Goal: Check status: Check status

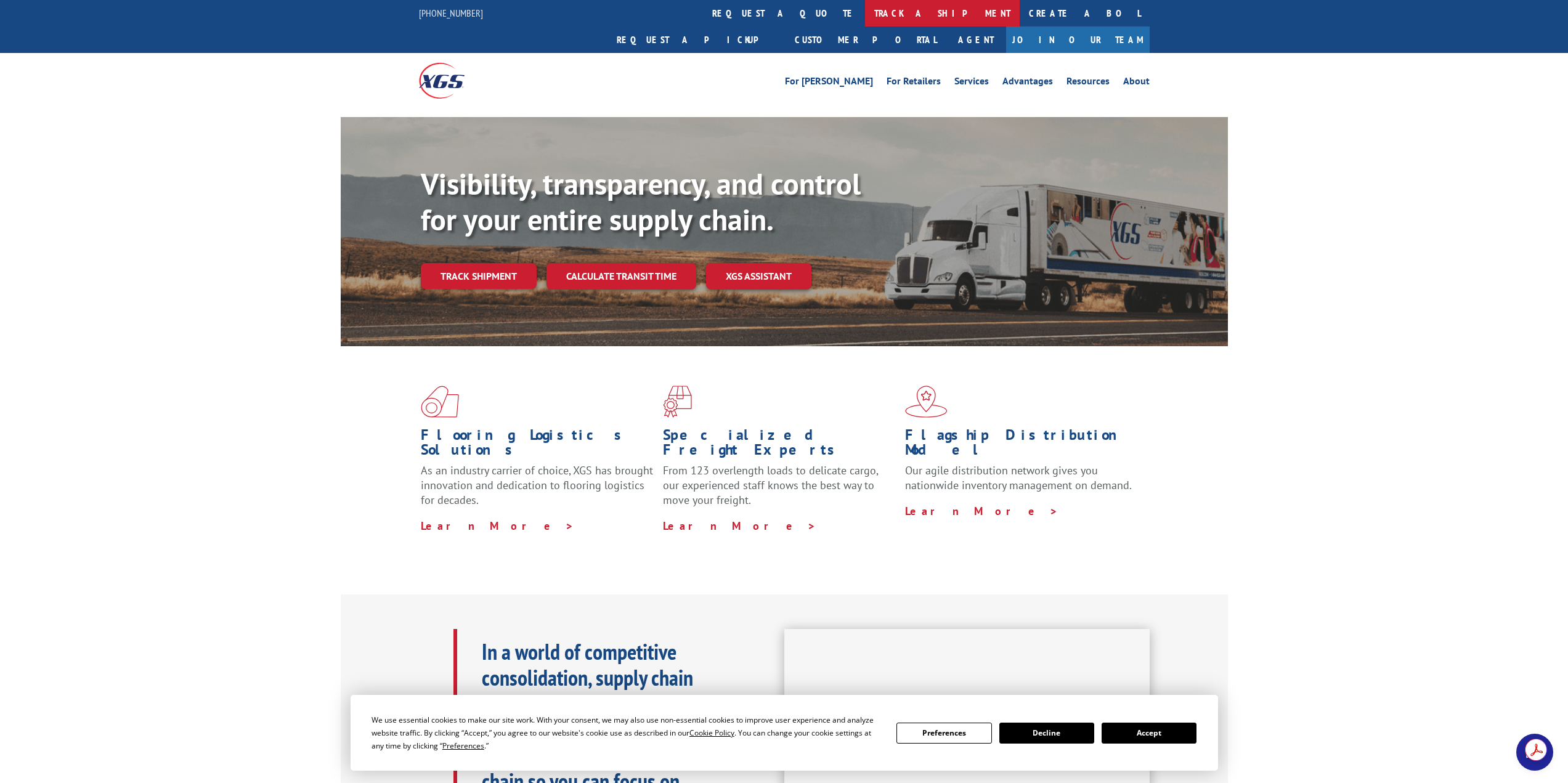
click at [865, 14] on link "track a shipment" at bounding box center [942, 13] width 155 height 26
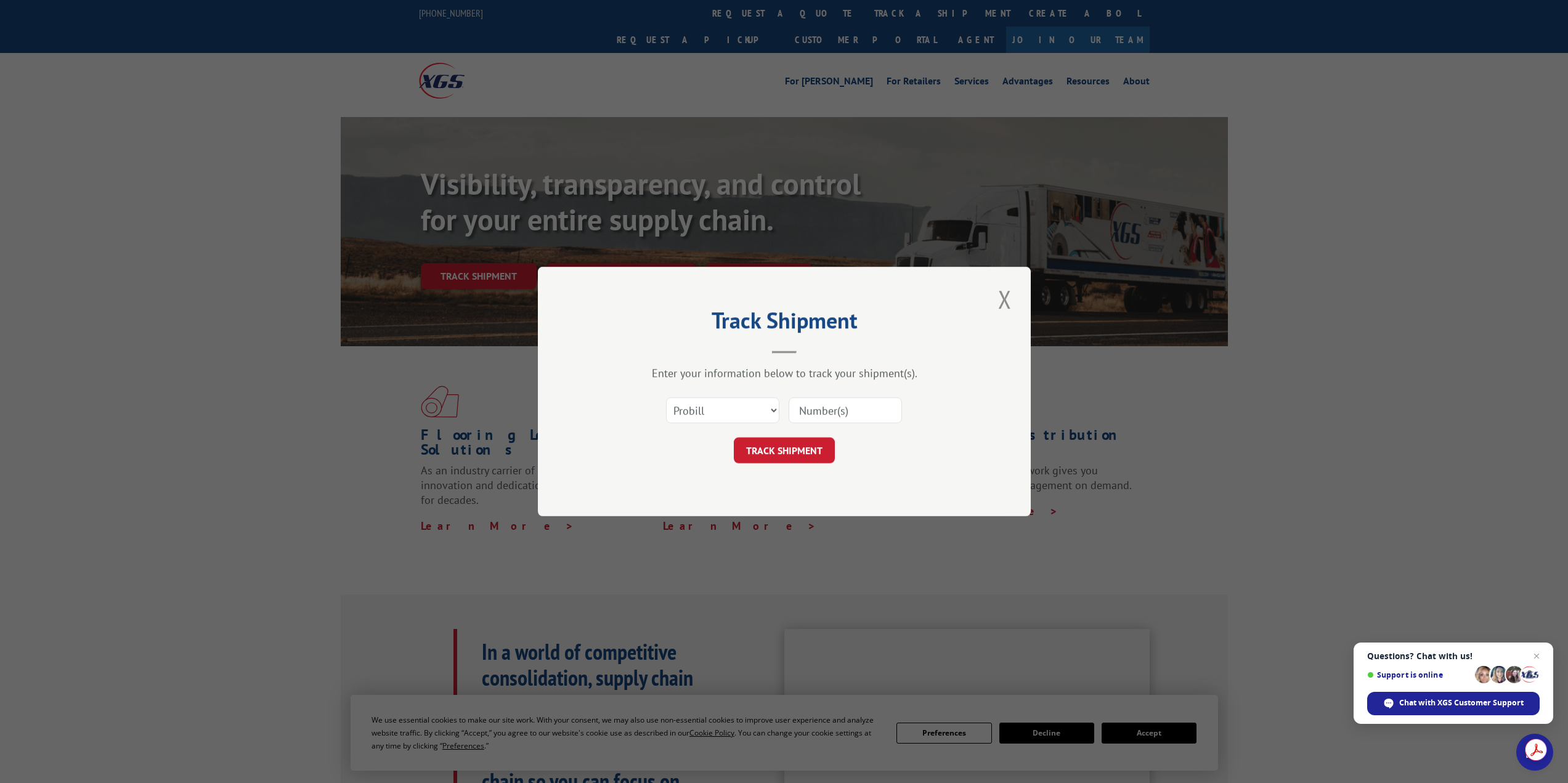
click at [801, 411] on input at bounding box center [844, 411] width 113 height 26
paste input "xgsi"
drag, startPoint x: 831, startPoint y: 414, endPoint x: 733, endPoint y: 409, distance: 98.1
click at [733, 410] on div "Select category... Probill BOL PO xgsi" at bounding box center [784, 410] width 370 height 41
click at [1007, 305] on button "Close modal" at bounding box center [1004, 299] width 21 height 34
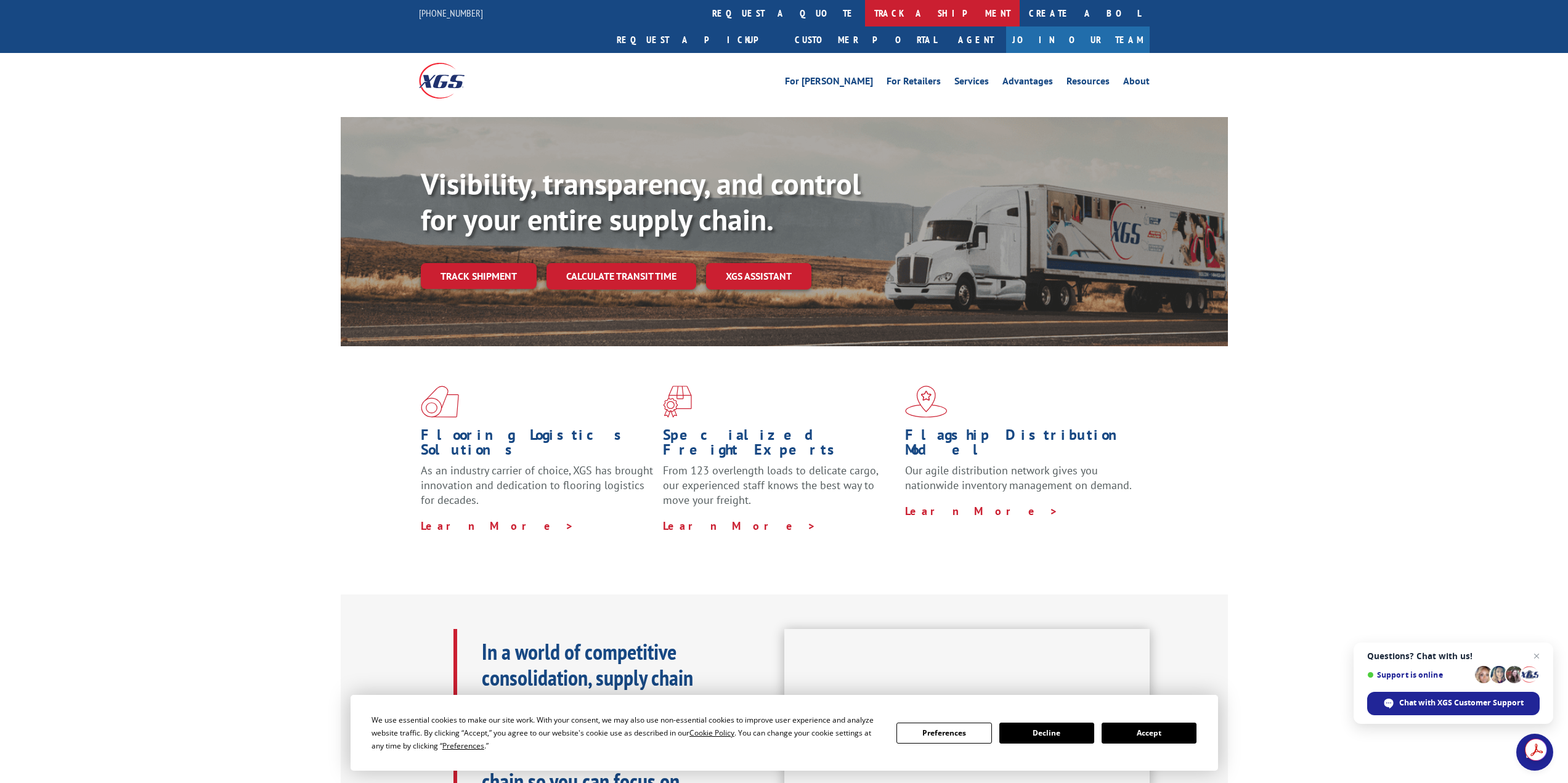
click at [865, 21] on link "track a shipment" at bounding box center [942, 13] width 155 height 26
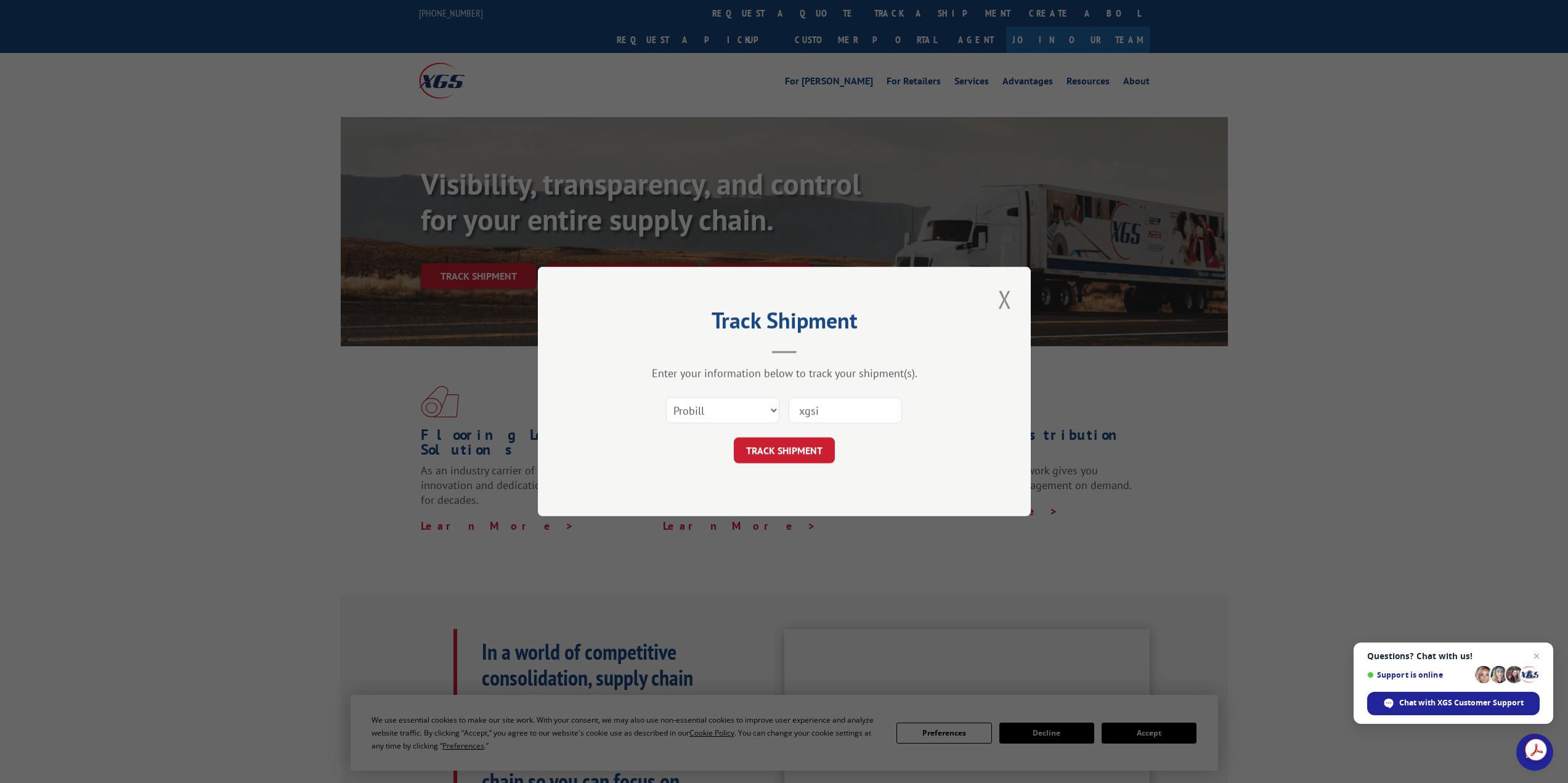
paste input "14380954"
type input "14380954"
click at [754, 445] on button "TRACK SHIPMENT" at bounding box center [784, 451] width 101 height 26
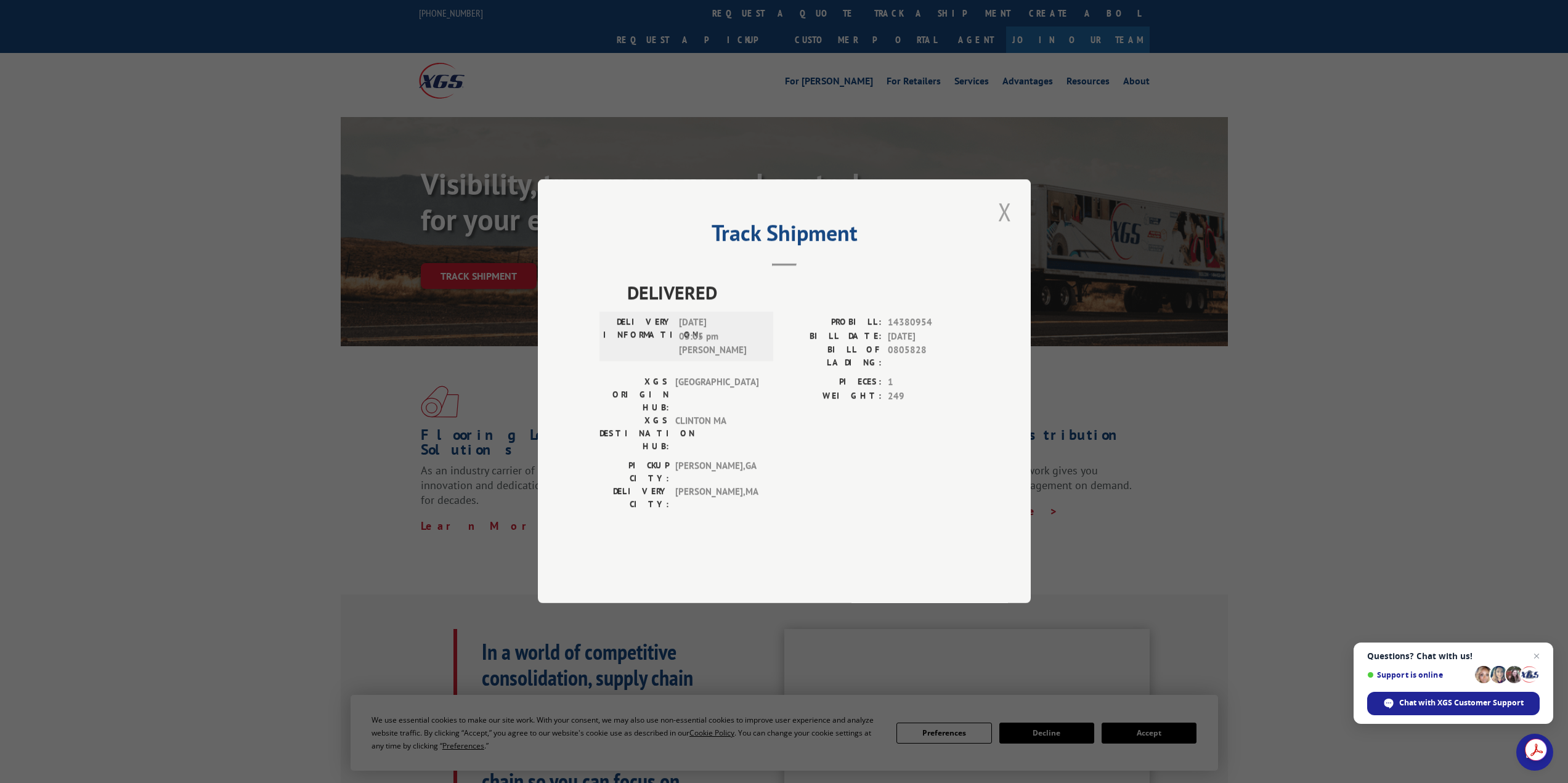
click at [1007, 228] on button "Close modal" at bounding box center [1004, 212] width 21 height 34
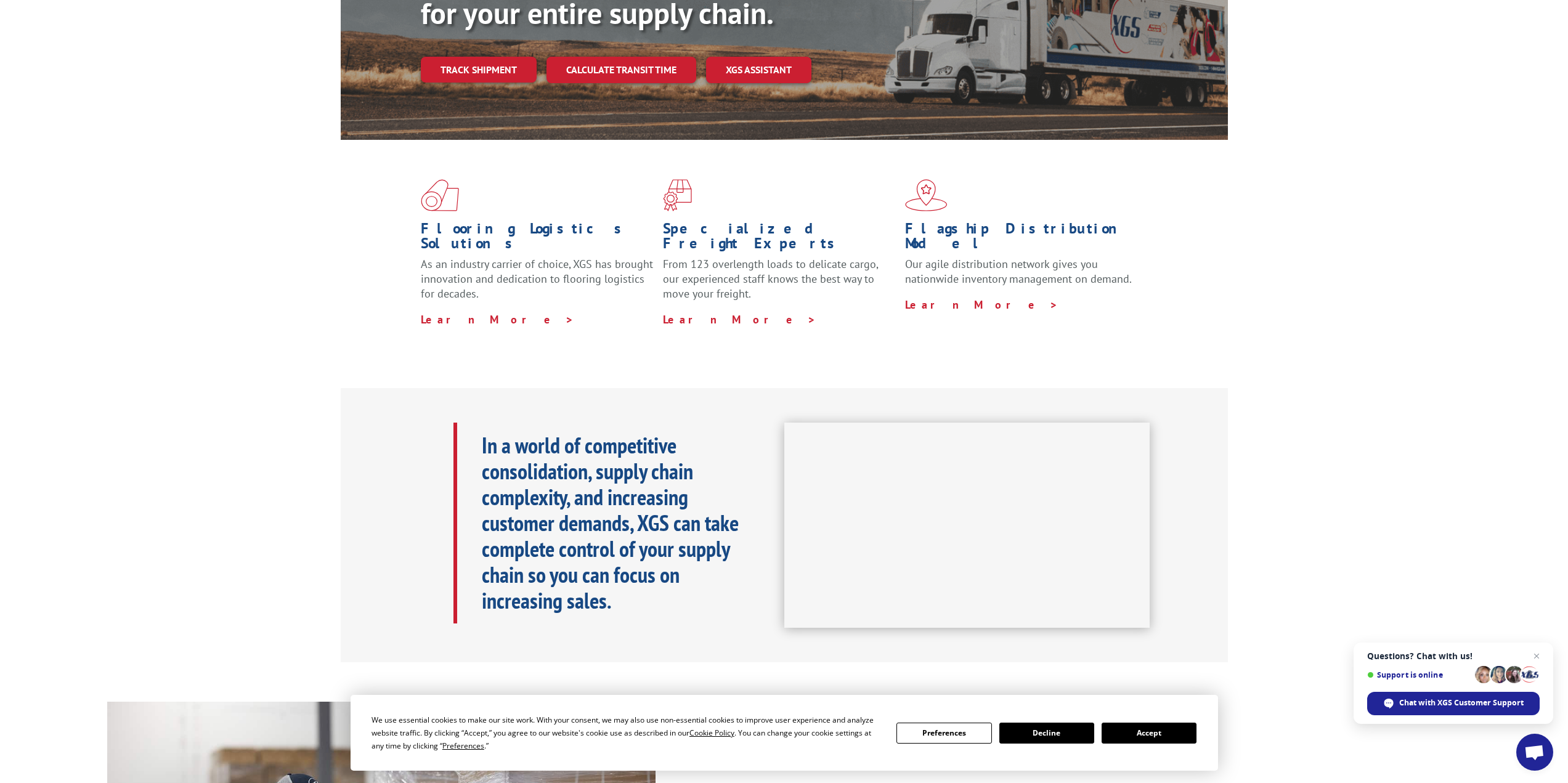
scroll to position [246, 0]
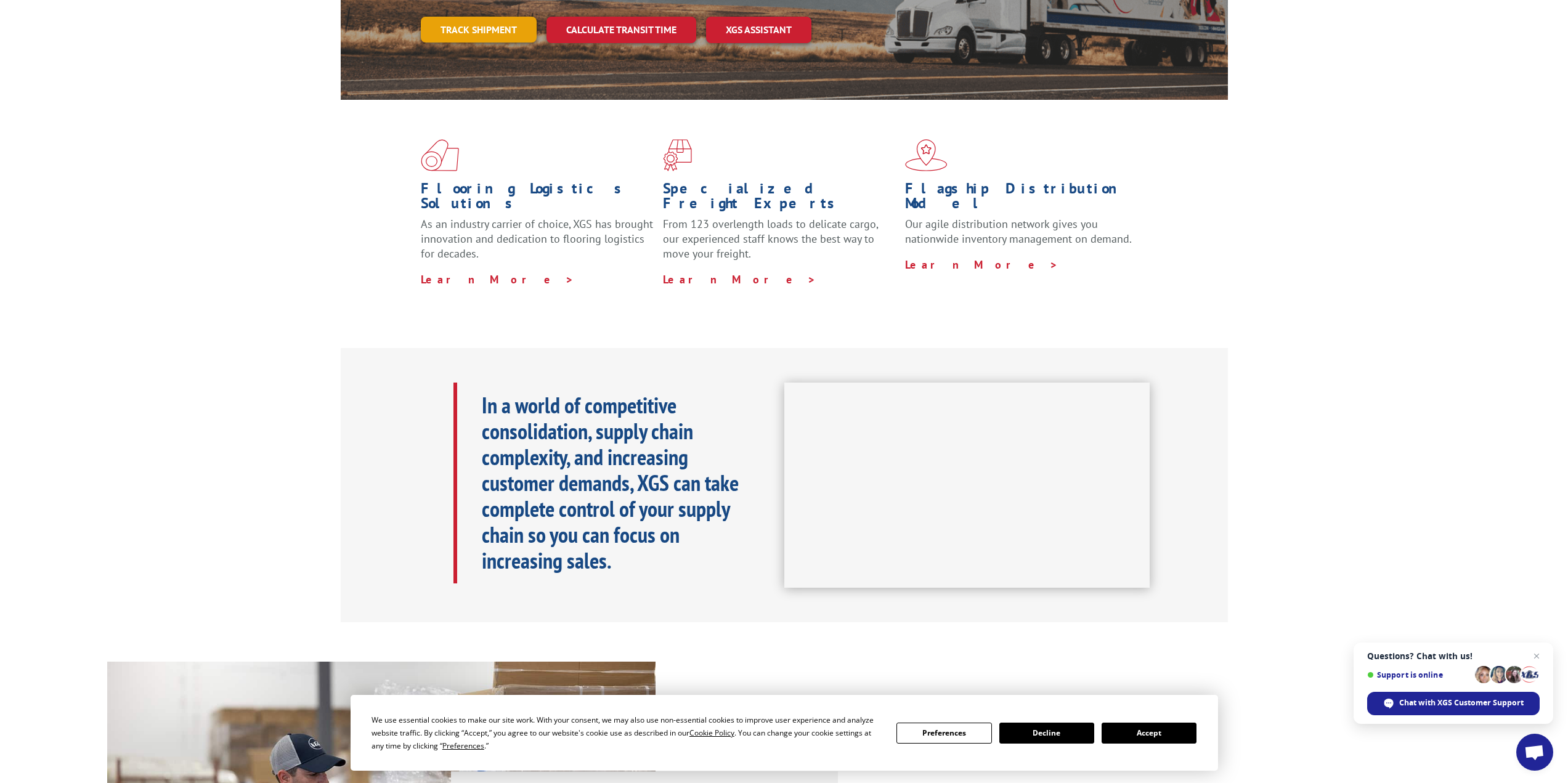
click at [471, 17] on link "Track shipment" at bounding box center [478, 30] width 116 height 26
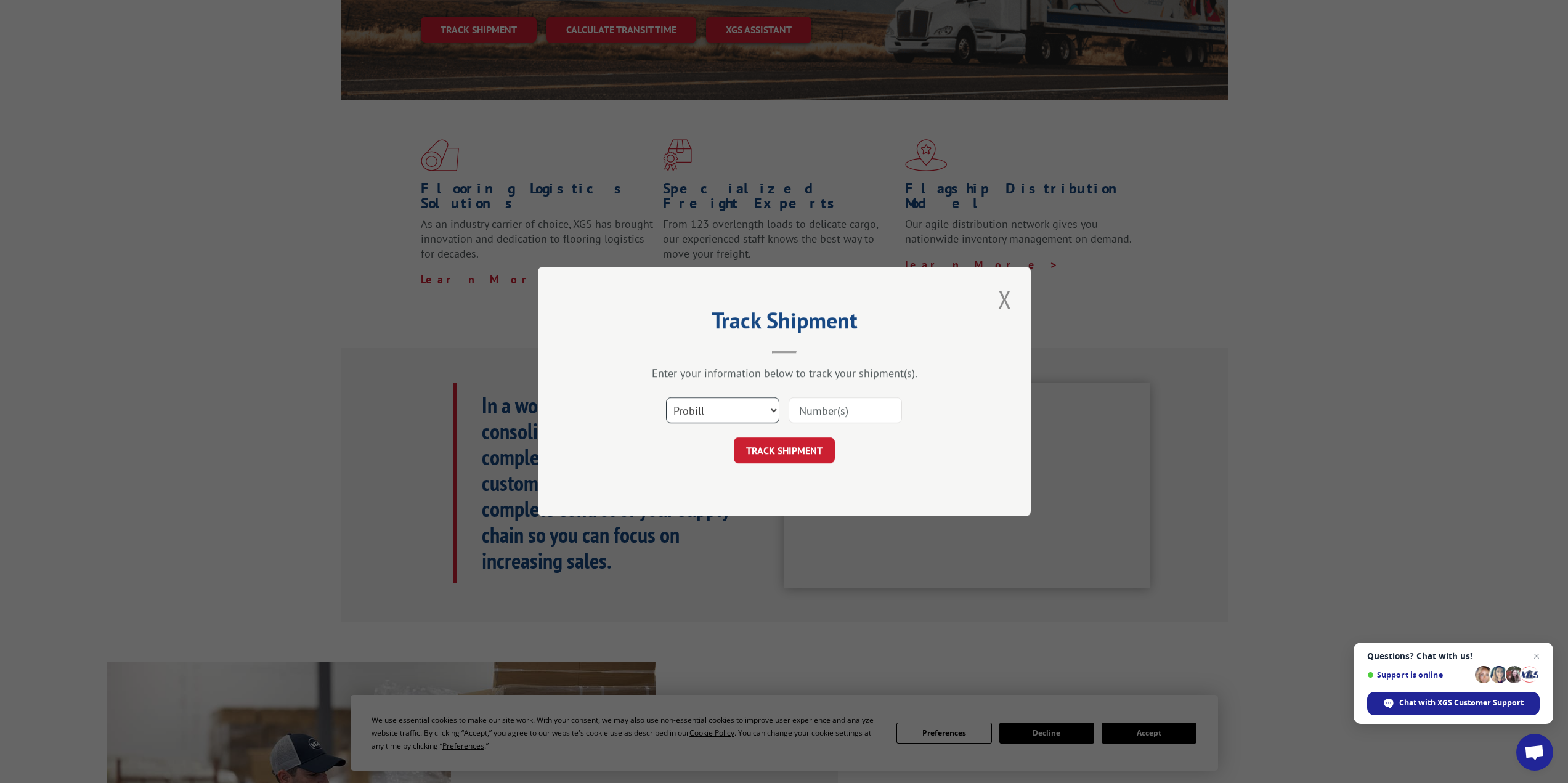
click at [771, 412] on select "Select category... Probill BOL PO" at bounding box center [722, 411] width 113 height 26
select select "po"
click at [666, 398] on select "Select category... Probill BOL PO" at bounding box center [722, 411] width 113 height 26
paste input "14380954"
type input "14380954"
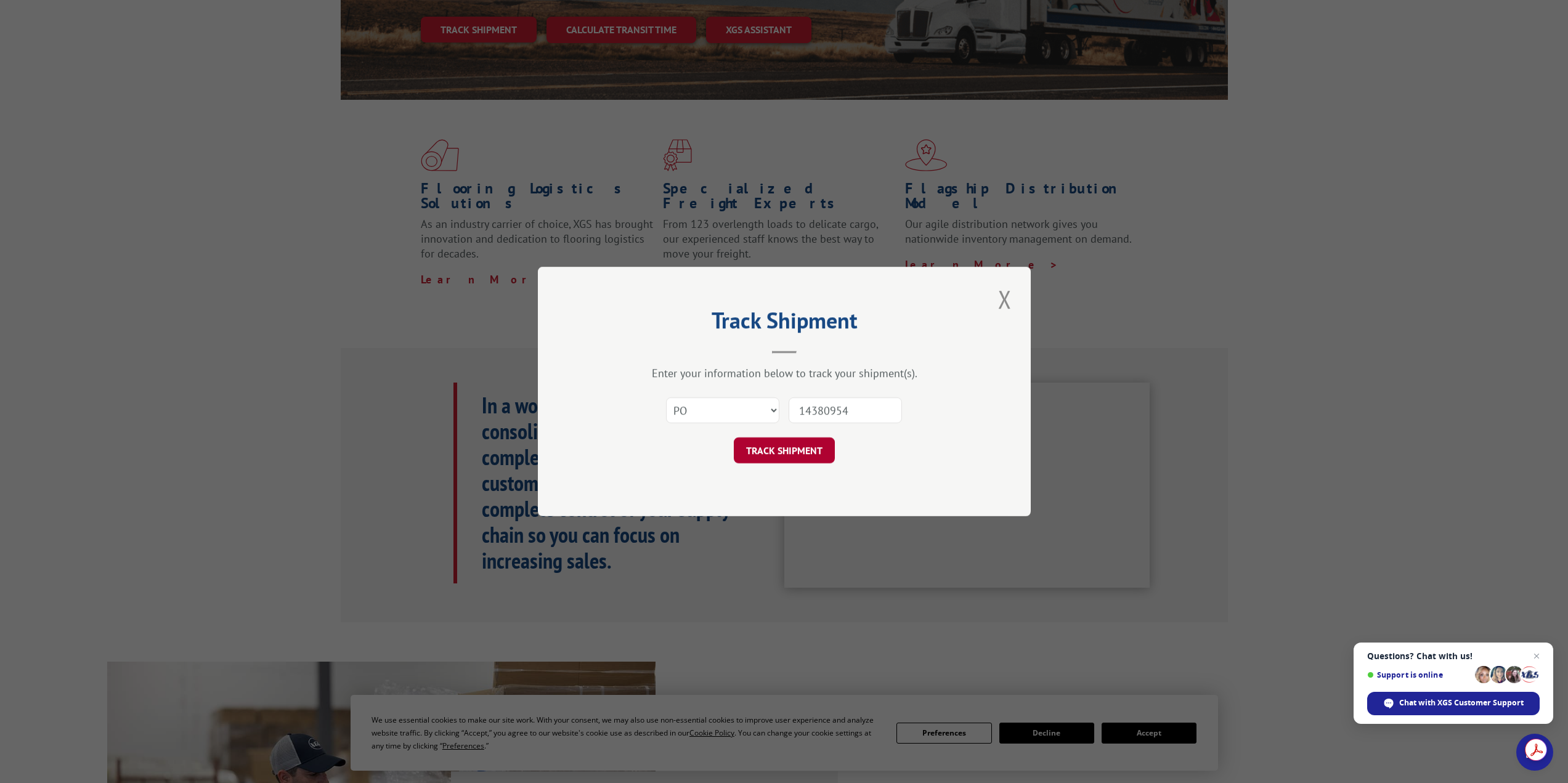
click at [787, 455] on button "TRACK SHIPMENT" at bounding box center [784, 451] width 101 height 26
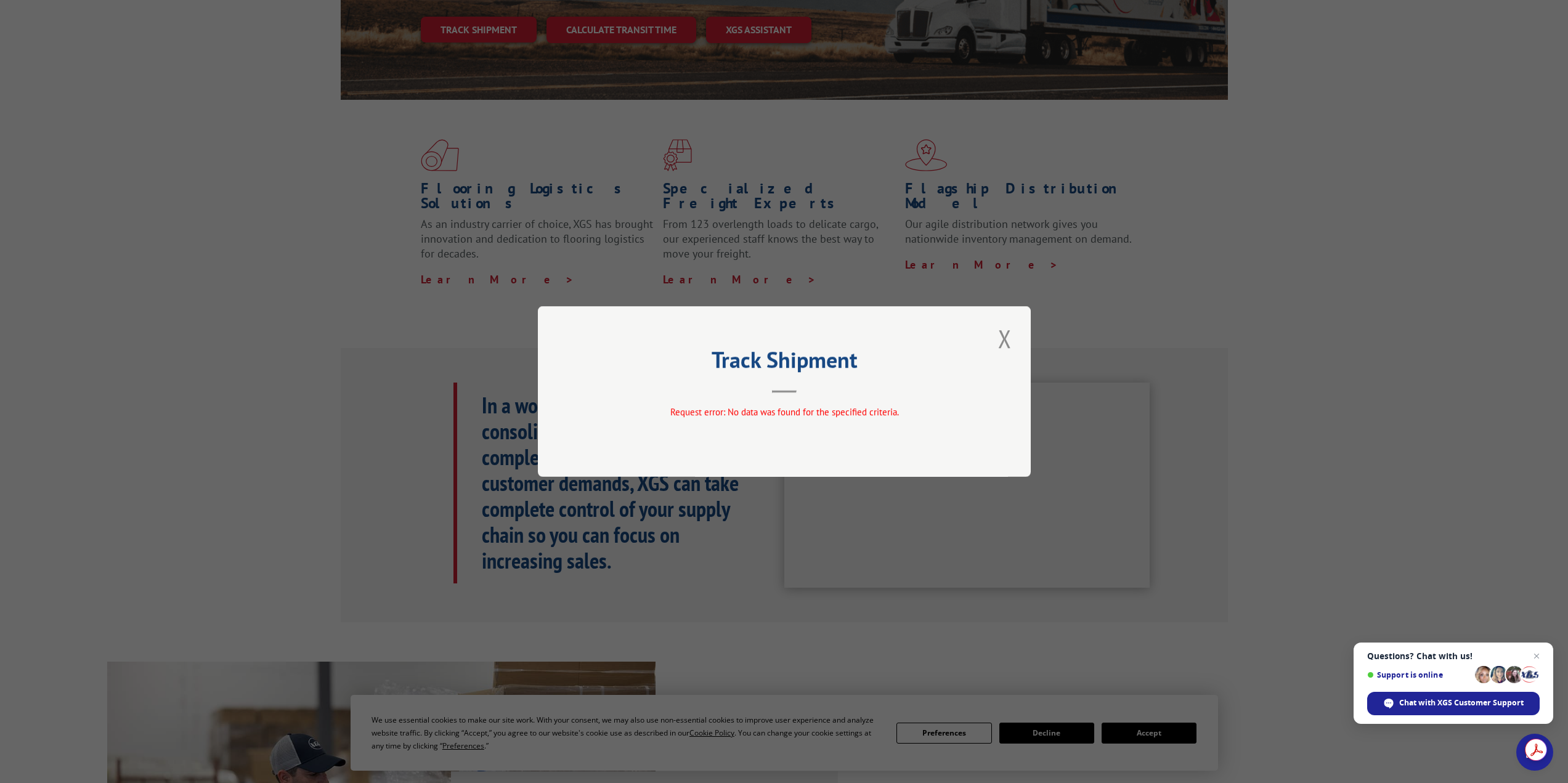
click at [1004, 333] on button "Close modal" at bounding box center [1004, 338] width 21 height 34
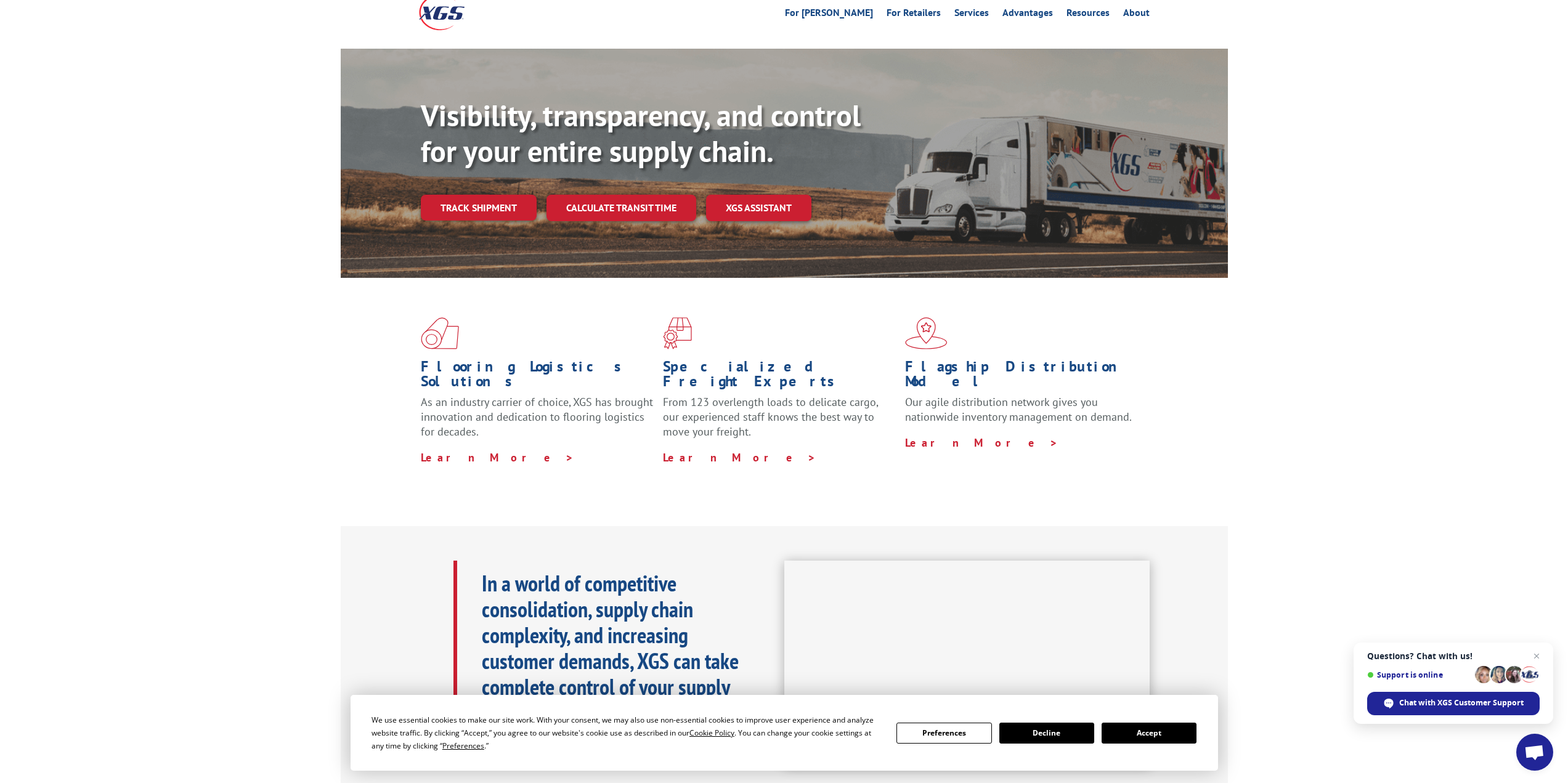
scroll to position [51, 0]
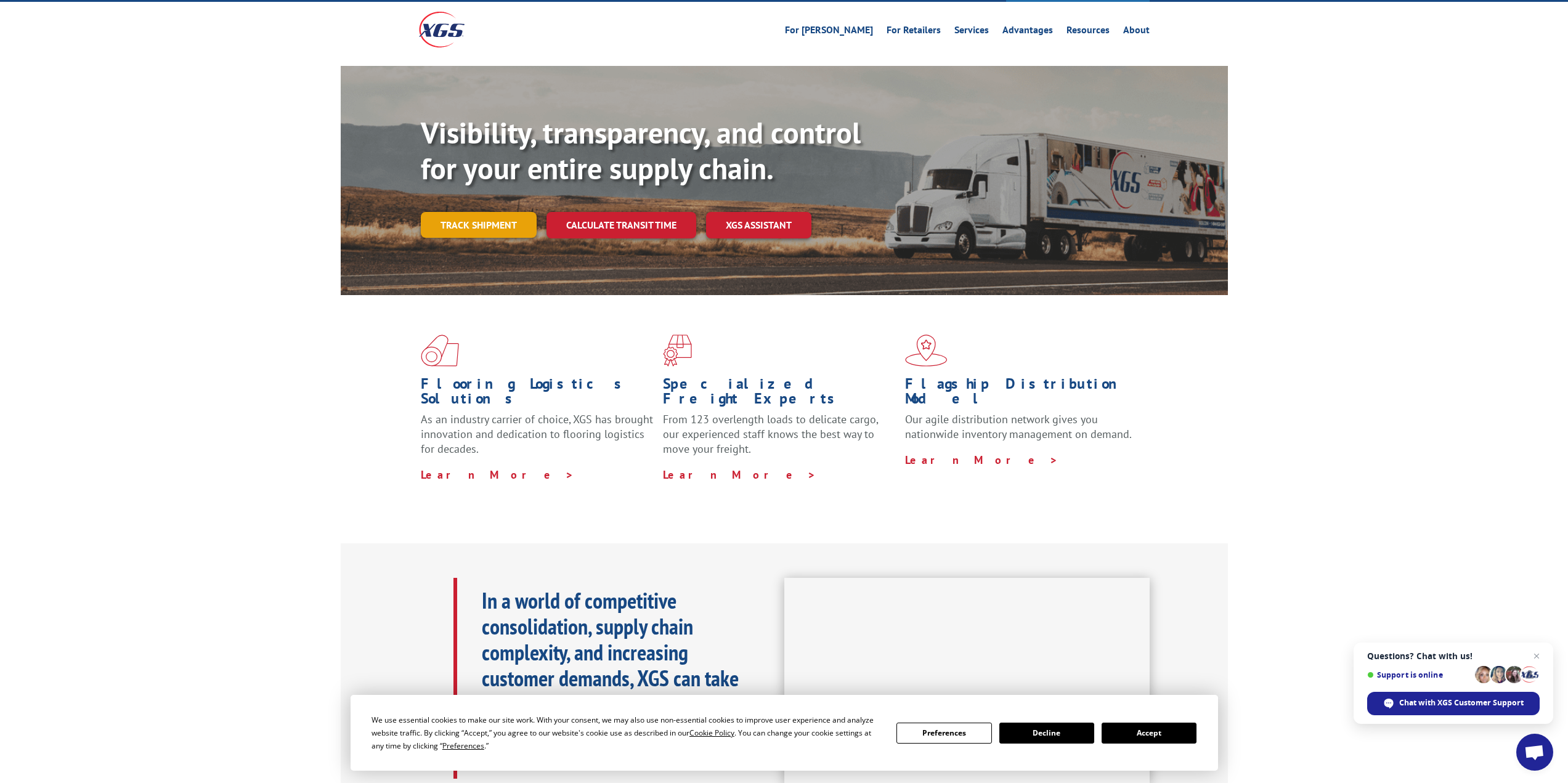
click at [466, 212] on link "Track shipment" at bounding box center [478, 225] width 116 height 26
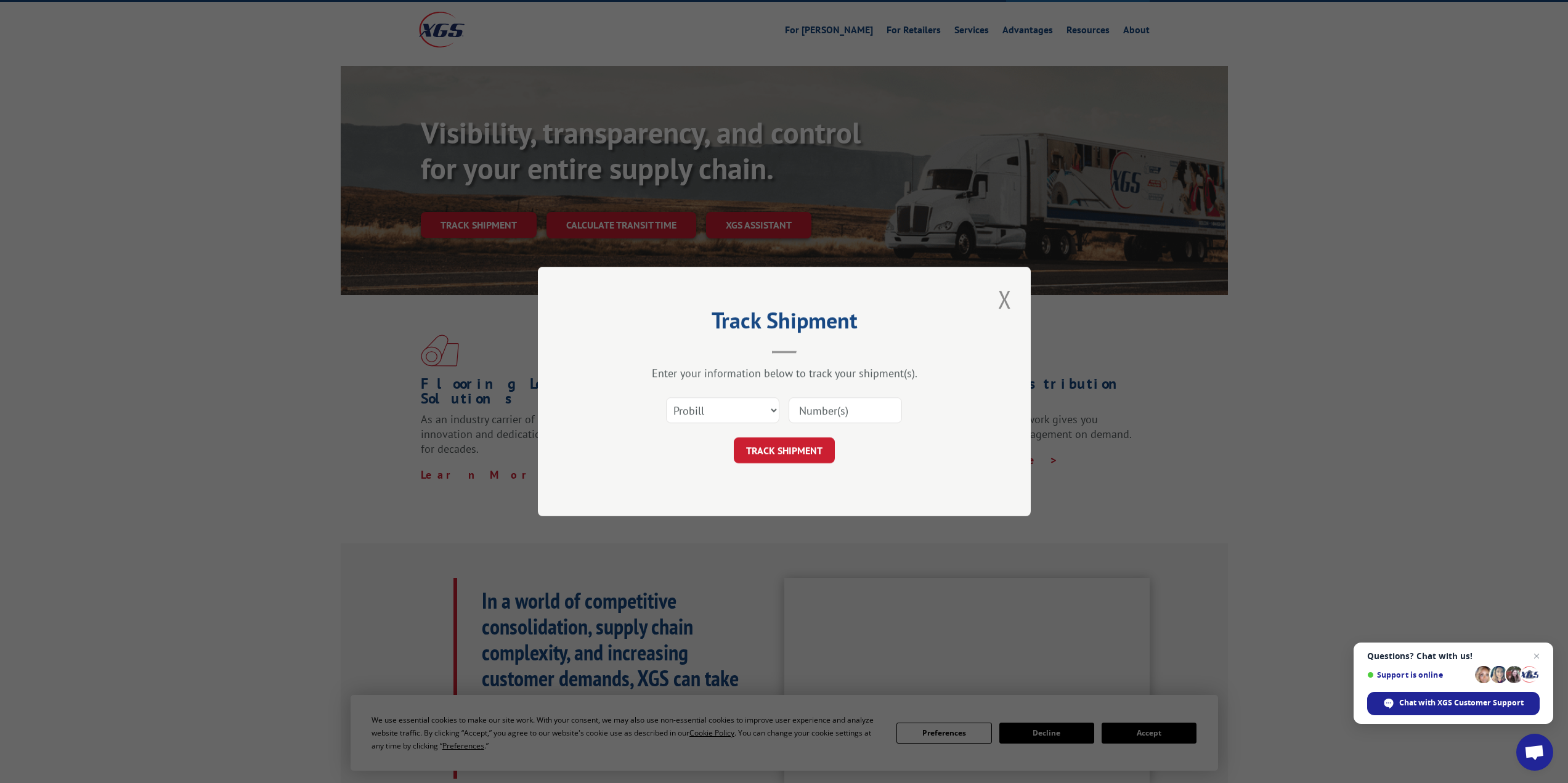
paste input "14380954"
type input "14380954"
click at [780, 452] on button "TRACK SHIPMENT" at bounding box center [784, 451] width 101 height 26
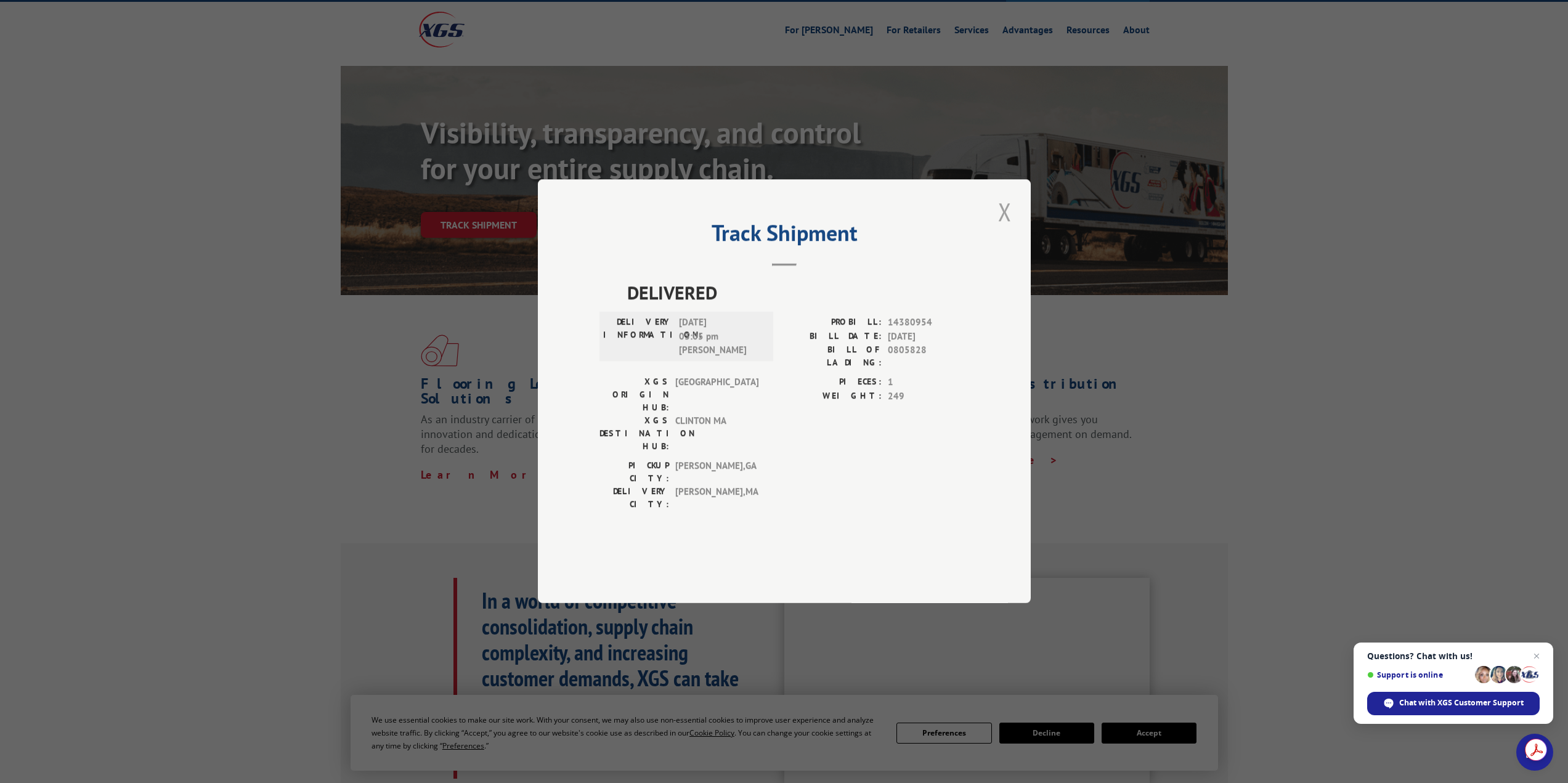
click at [1007, 228] on button "Close modal" at bounding box center [1004, 212] width 21 height 34
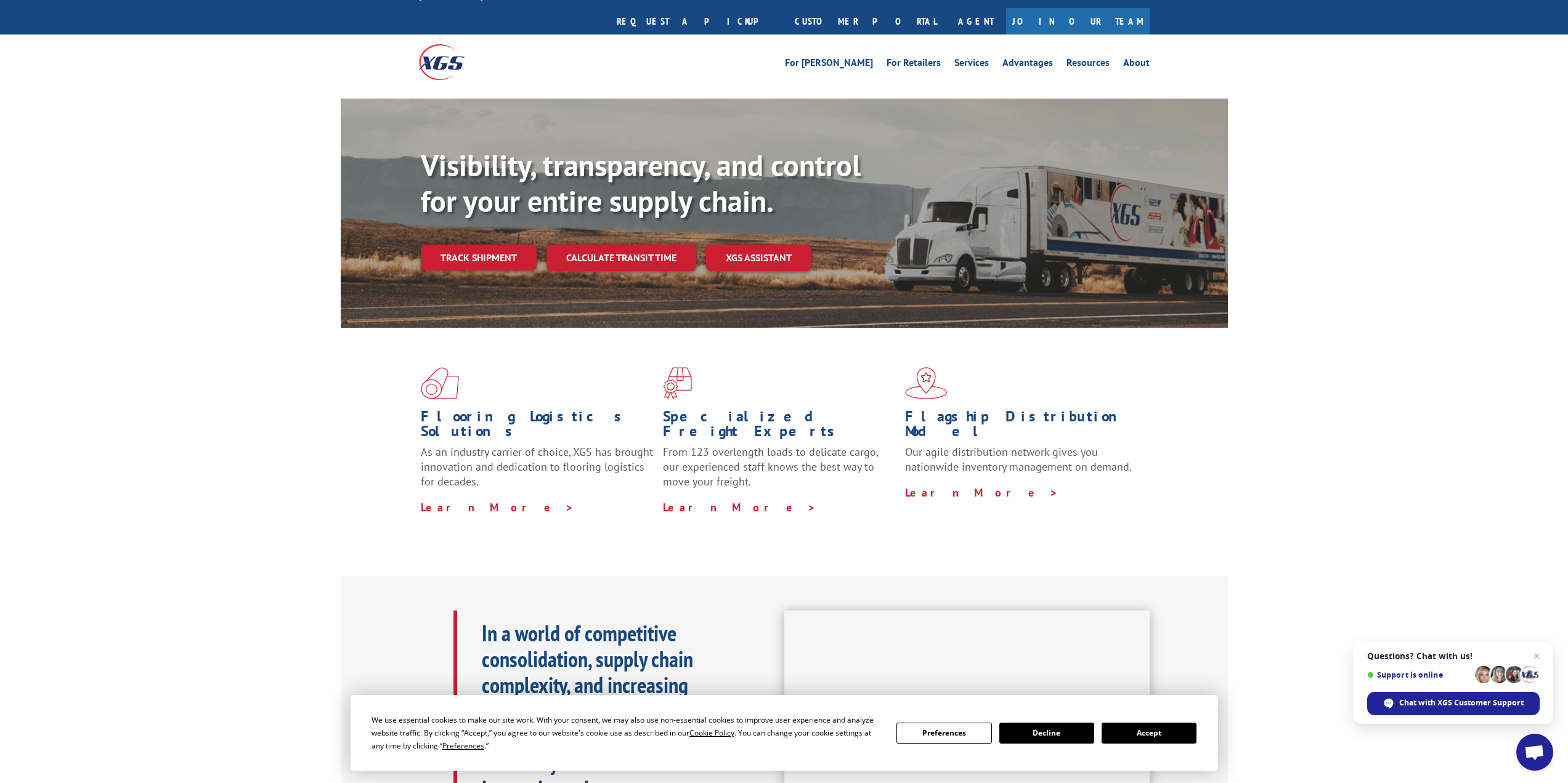
scroll to position [0, 0]
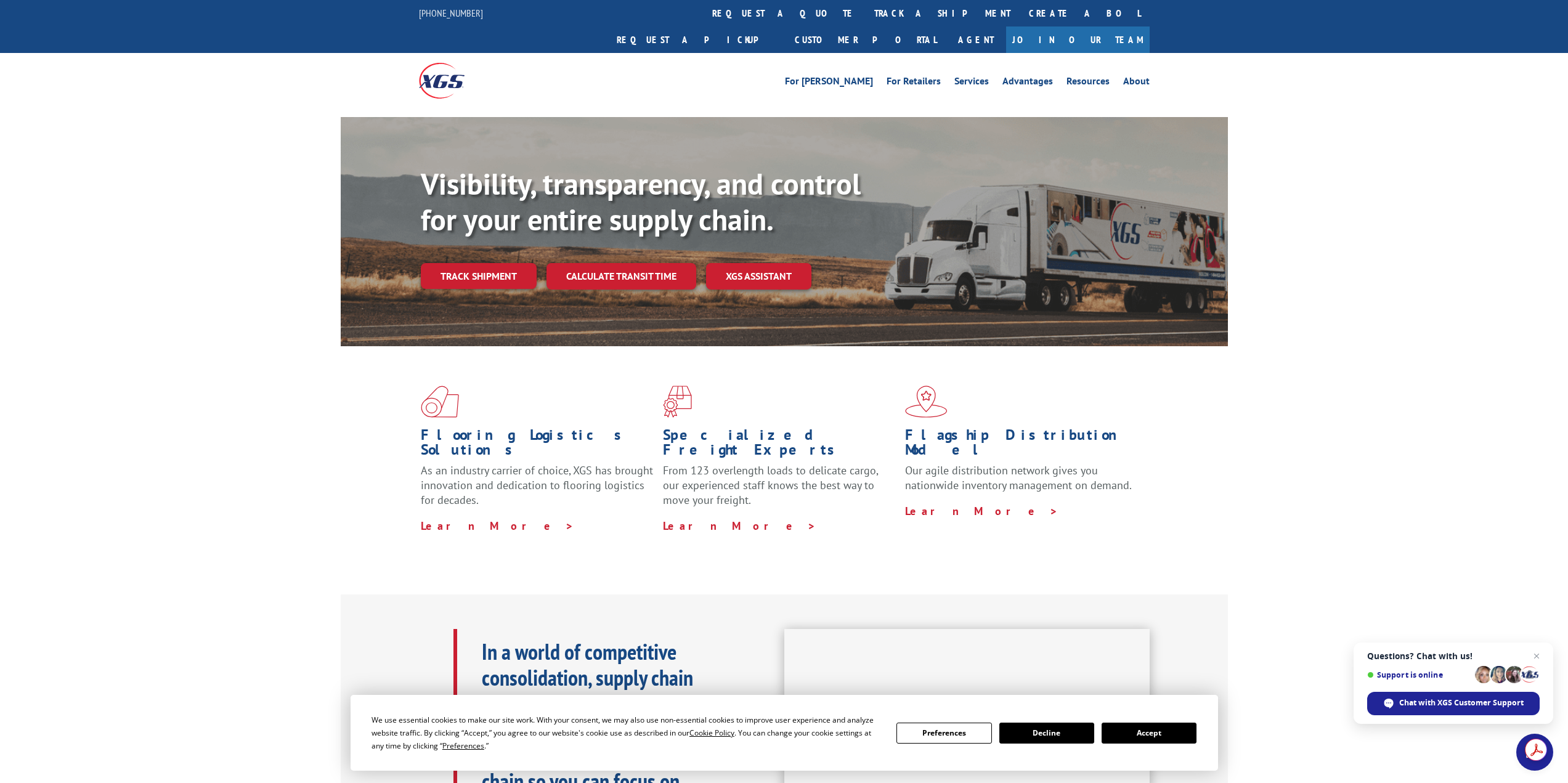
click at [1151, 738] on button "Accept" at bounding box center [1148, 733] width 95 height 21
